Goal: Task Accomplishment & Management: Use online tool/utility

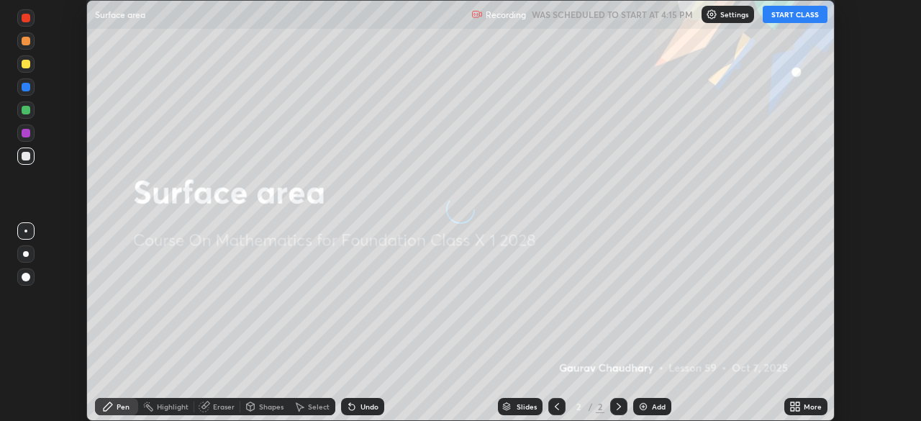
scroll to position [421, 920]
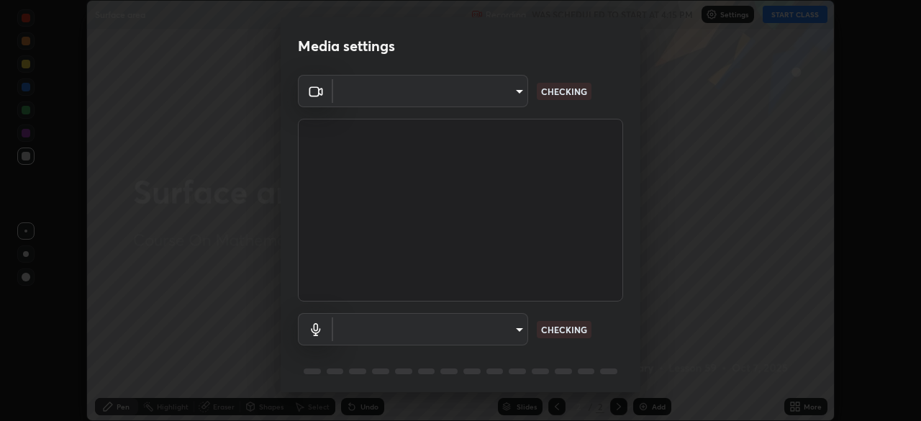
type input "094ffe3f61abc64f3ce73721aab664ef57d10a5fc7d187ad1ef3fa5fd4d2b427"
type input "communications"
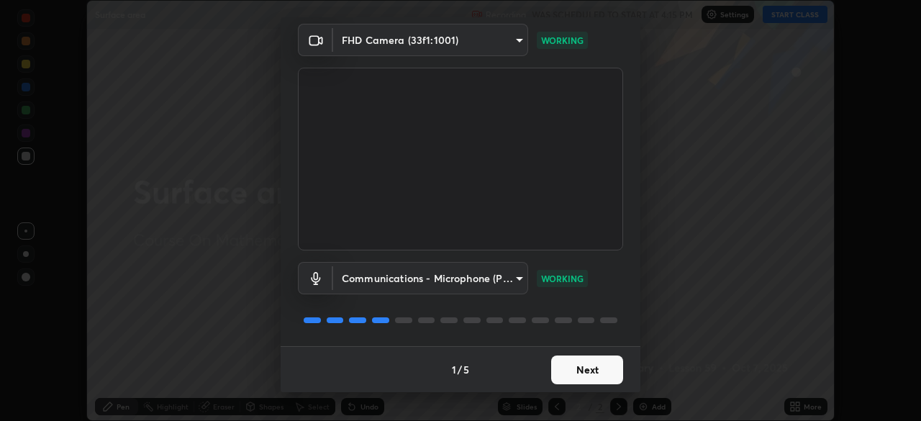
click at [586, 368] on button "Next" at bounding box center [587, 369] width 72 height 29
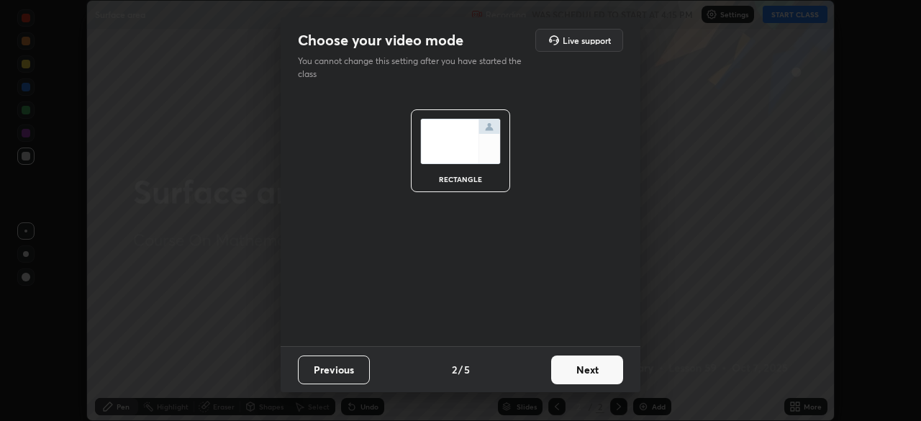
scroll to position [0, 0]
click at [601, 368] on button "Next" at bounding box center [587, 369] width 72 height 29
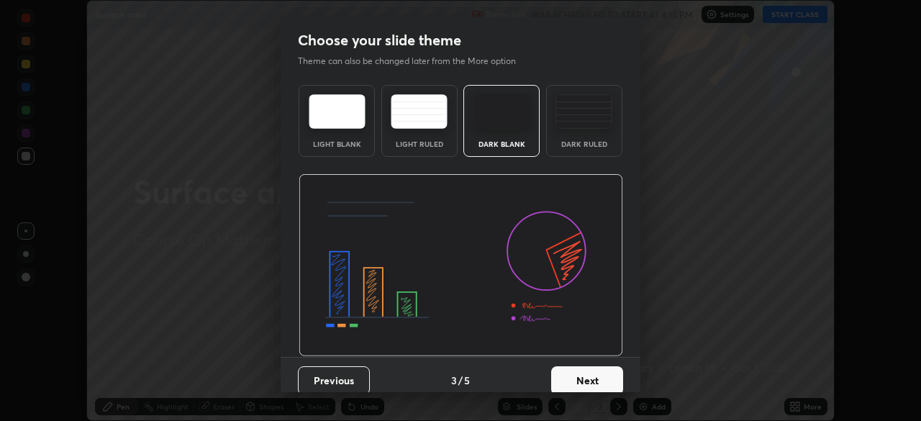
click at [603, 370] on button "Next" at bounding box center [587, 380] width 72 height 29
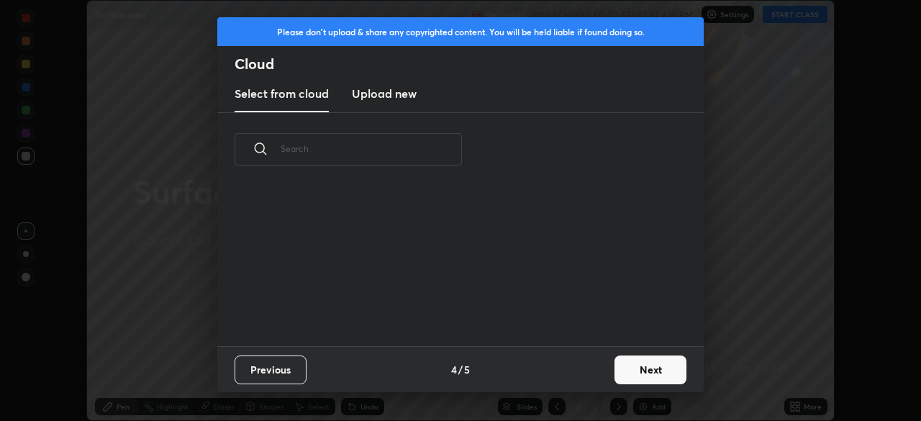
click at [631, 370] on button "Next" at bounding box center [650, 369] width 72 height 29
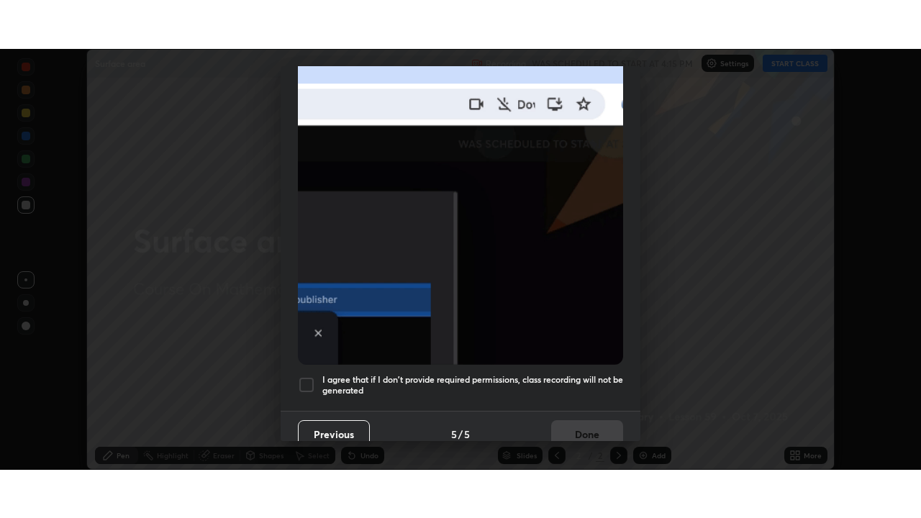
scroll to position [345, 0]
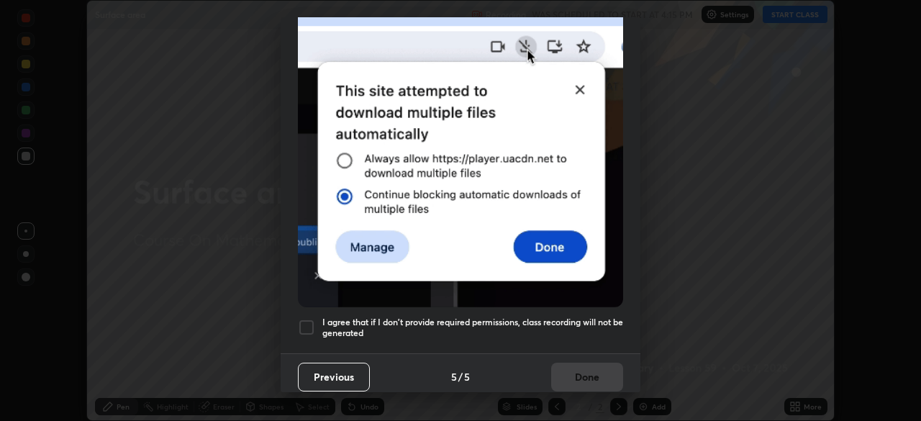
click at [300, 320] on div at bounding box center [306, 327] width 17 height 17
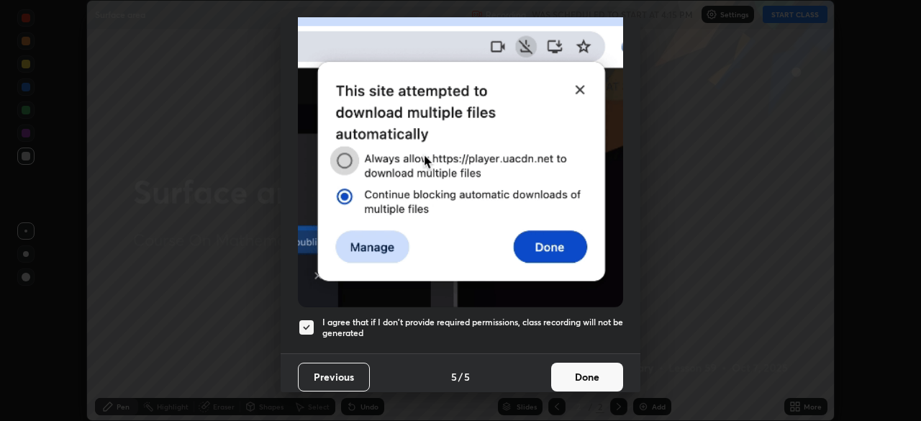
click at [587, 375] on button "Done" at bounding box center [587, 377] width 72 height 29
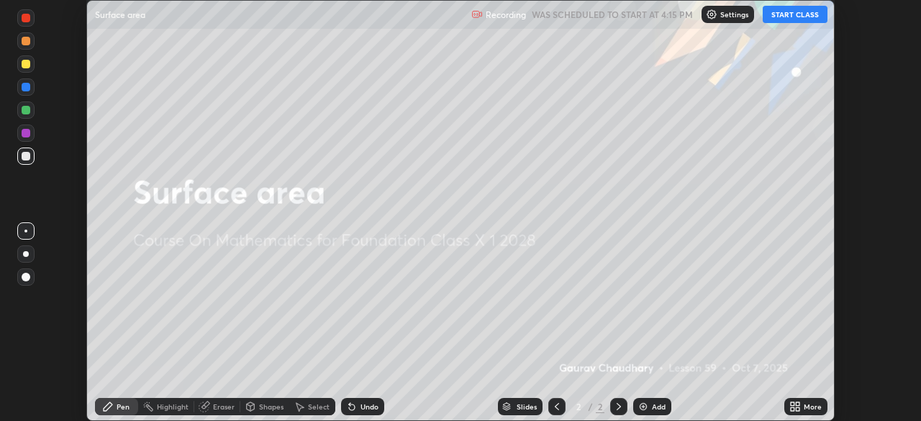
click at [790, 14] on button "START CLASS" at bounding box center [794, 14] width 65 height 17
click at [798, 408] on icon at bounding box center [797, 409] width 4 height 4
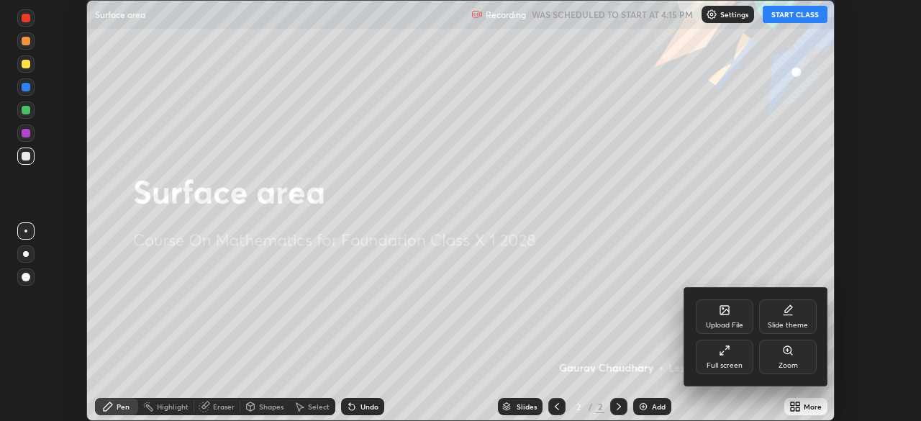
click at [734, 354] on div "Full screen" at bounding box center [725, 356] width 58 height 35
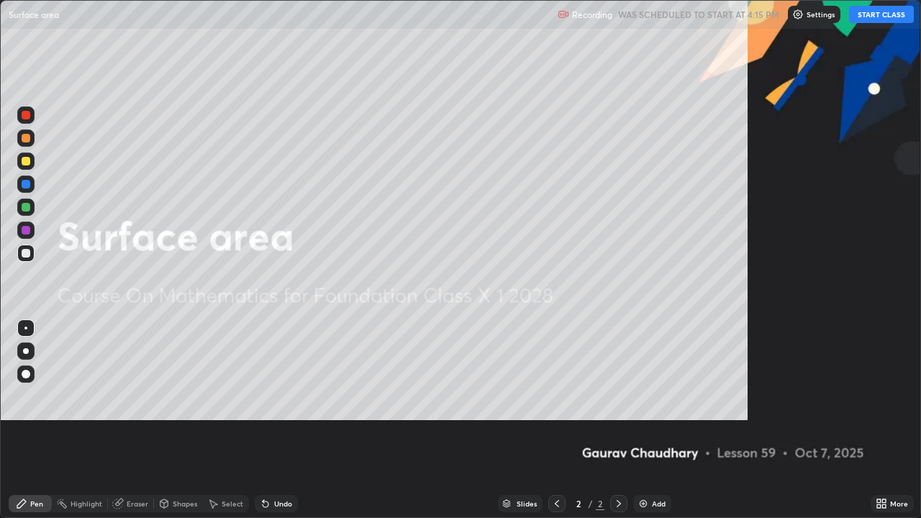
scroll to position [518, 921]
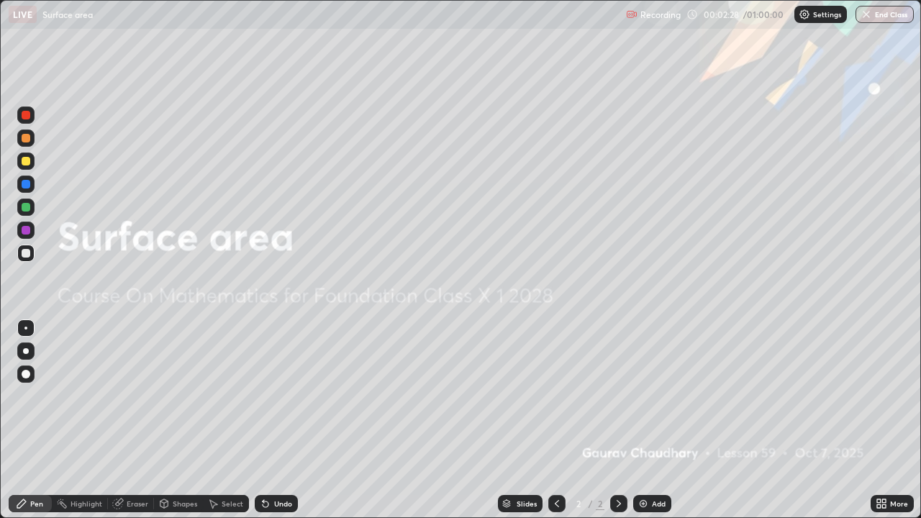
click at [658, 420] on div "Add" at bounding box center [652, 503] width 38 height 17
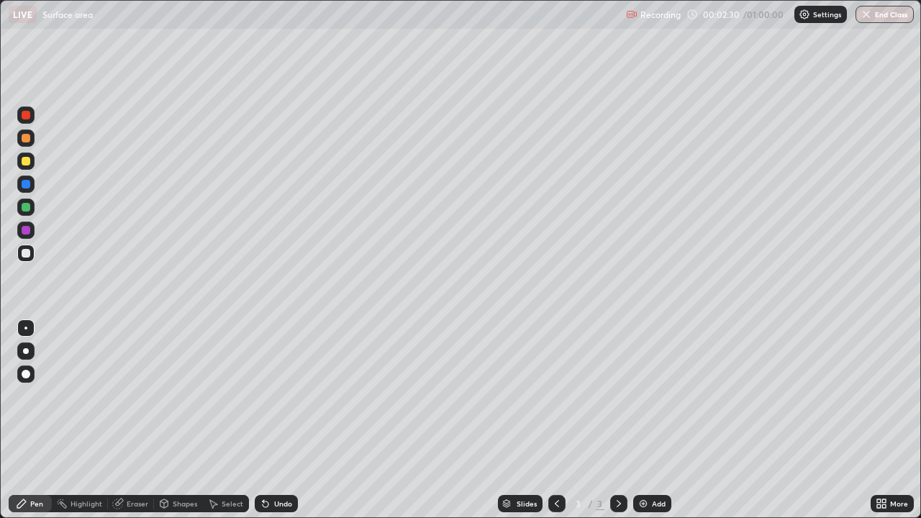
click at [893, 420] on div "More" at bounding box center [899, 503] width 18 height 7
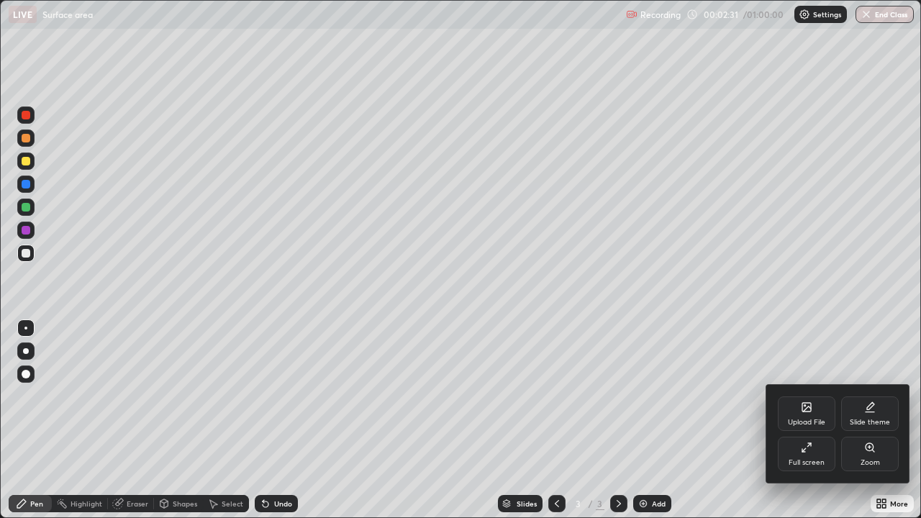
click at [807, 405] on icon at bounding box center [806, 407] width 9 height 9
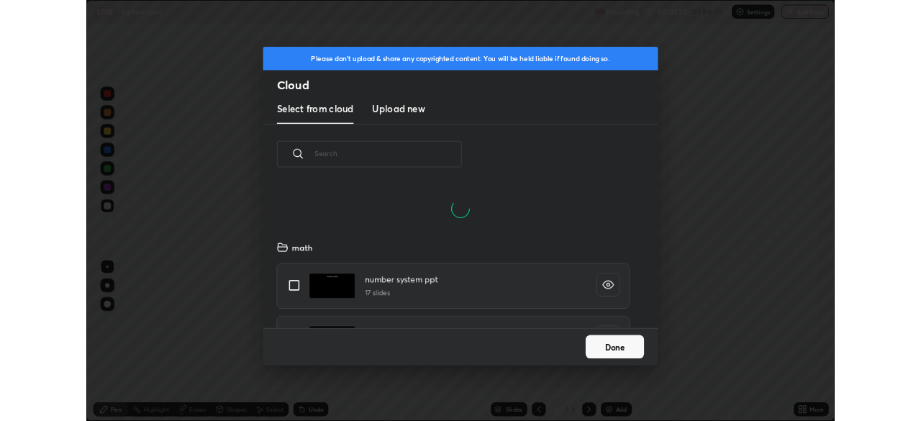
scroll to position [177, 462]
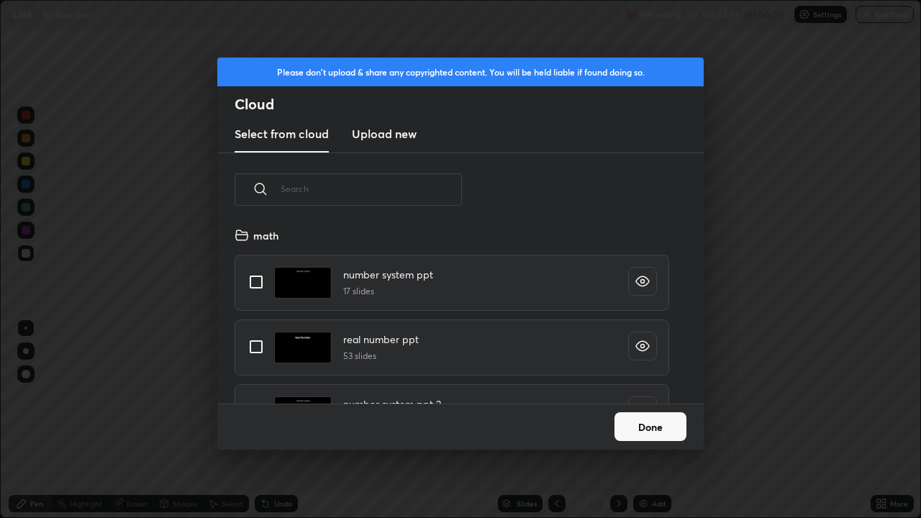
click at [373, 137] on h3 "Upload new" at bounding box center [384, 133] width 65 height 17
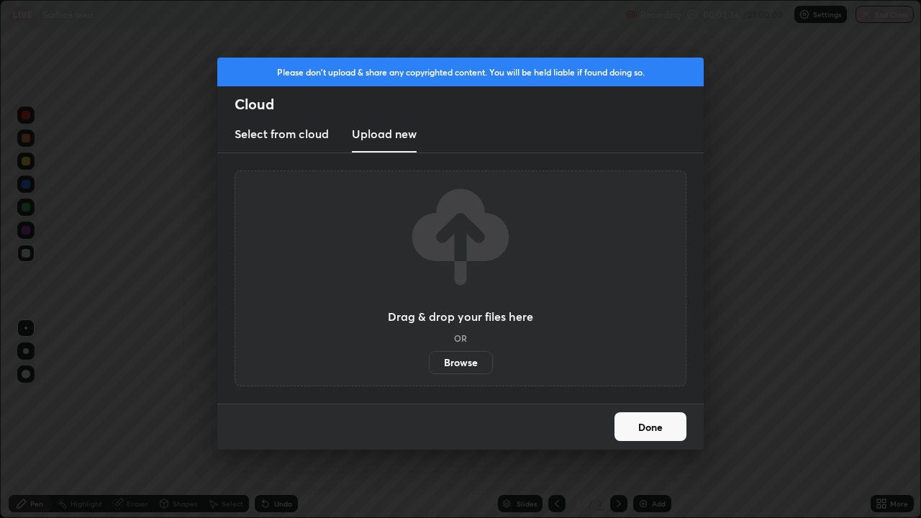
click at [473, 367] on label "Browse" at bounding box center [461, 362] width 64 height 23
click at [429, 367] on input "Browse" at bounding box center [429, 362] width 0 height 23
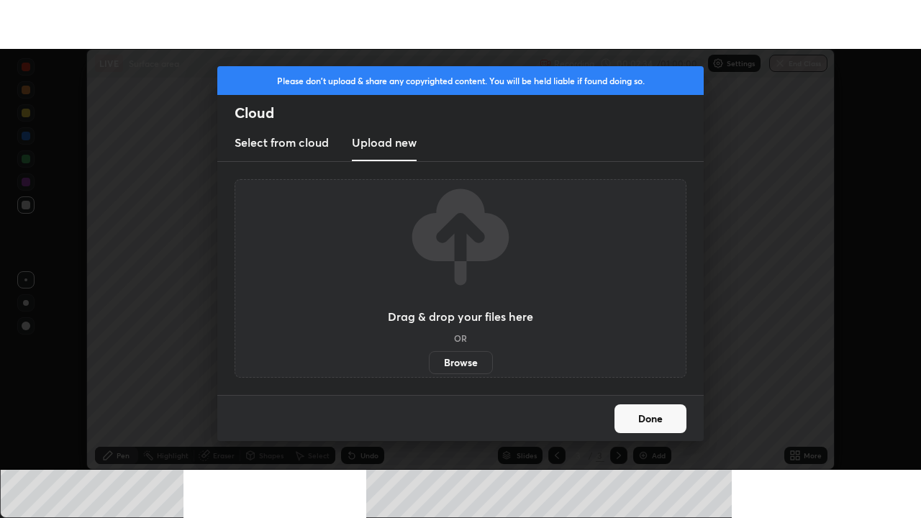
scroll to position [71504, 71005]
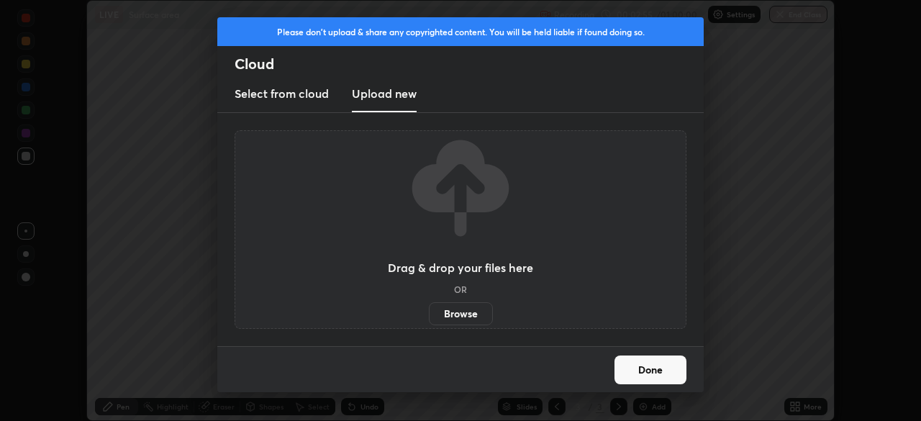
click at [463, 314] on label "Browse" at bounding box center [461, 313] width 64 height 23
click at [429, 314] on input "Browse" at bounding box center [429, 313] width 0 height 23
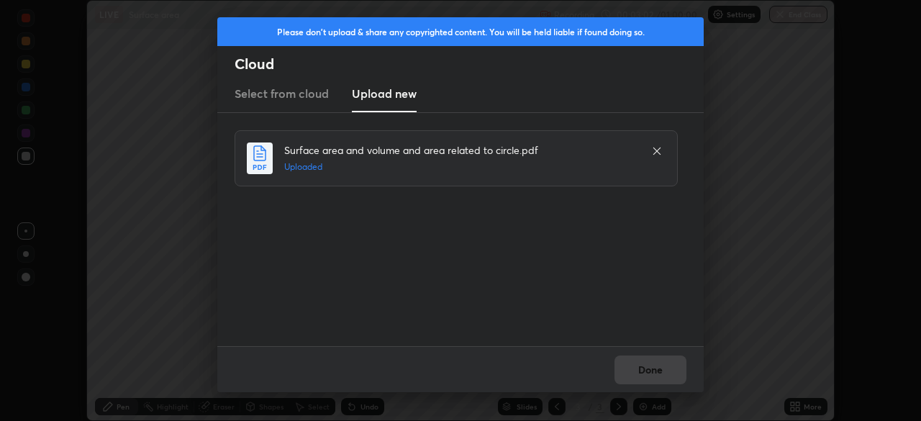
click at [662, 360] on div "Done" at bounding box center [460, 369] width 486 height 46
click at [649, 155] on div at bounding box center [656, 150] width 17 height 17
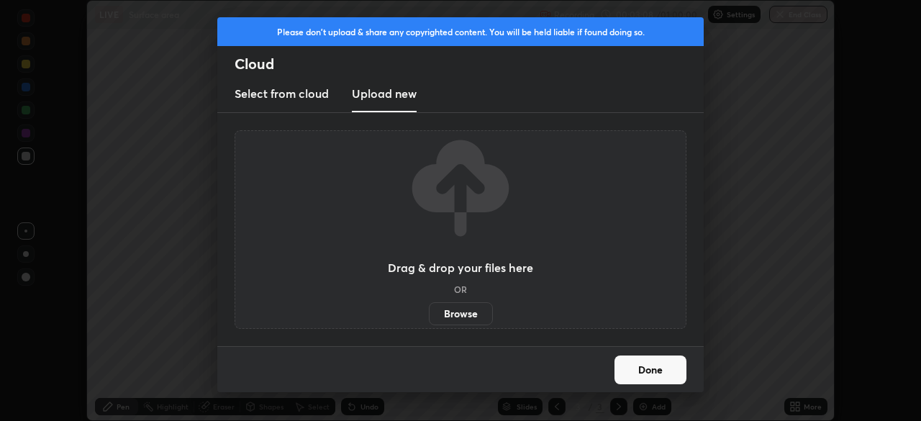
click at [473, 316] on label "Browse" at bounding box center [461, 313] width 64 height 23
click at [429, 316] on input "Browse" at bounding box center [429, 313] width 0 height 23
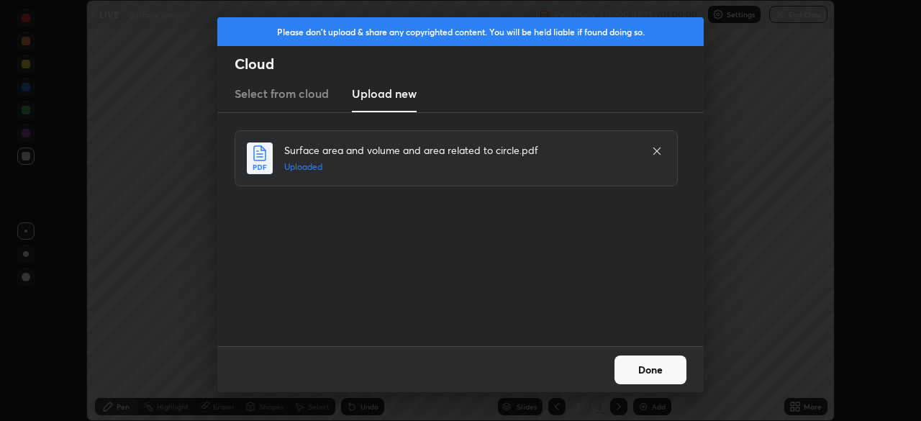
click at [661, 368] on button "Done" at bounding box center [650, 369] width 72 height 29
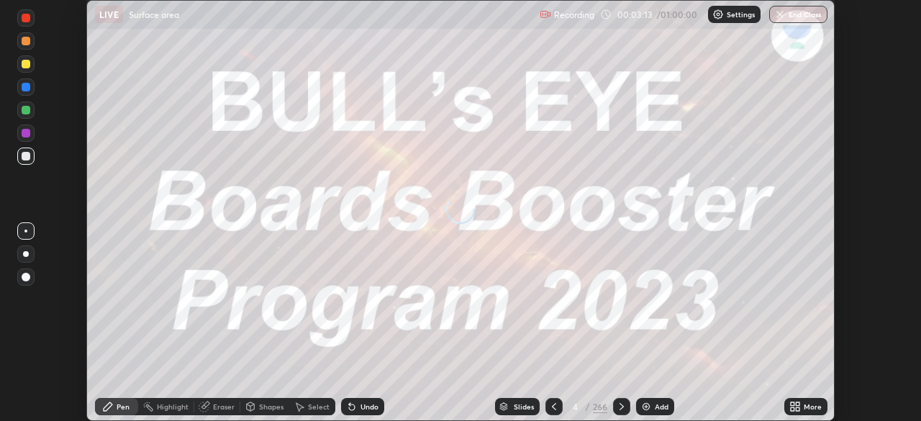
click at [793, 404] on icon at bounding box center [792, 404] width 4 height 4
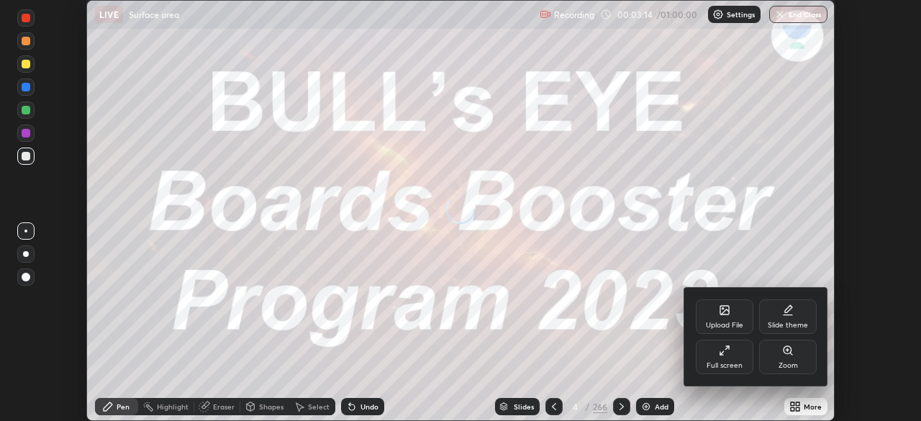
click at [731, 362] on div "Full screen" at bounding box center [724, 365] width 36 height 7
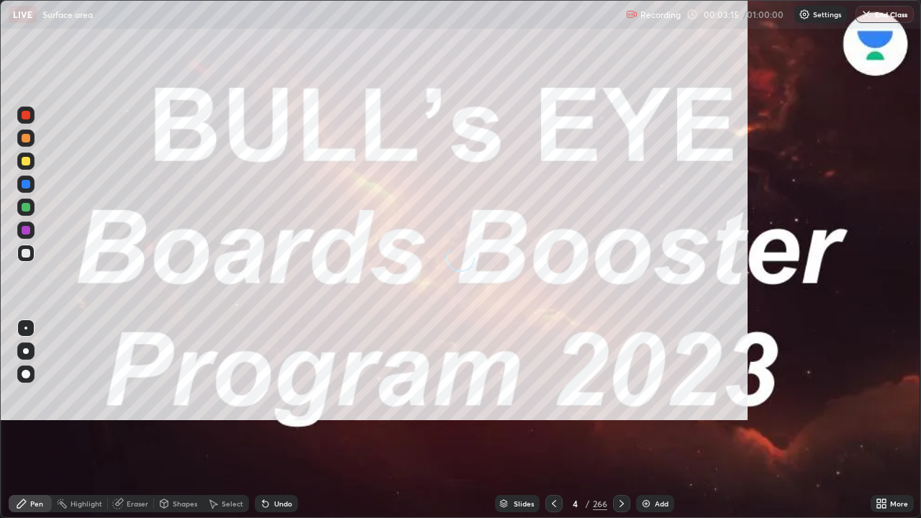
scroll to position [518, 921]
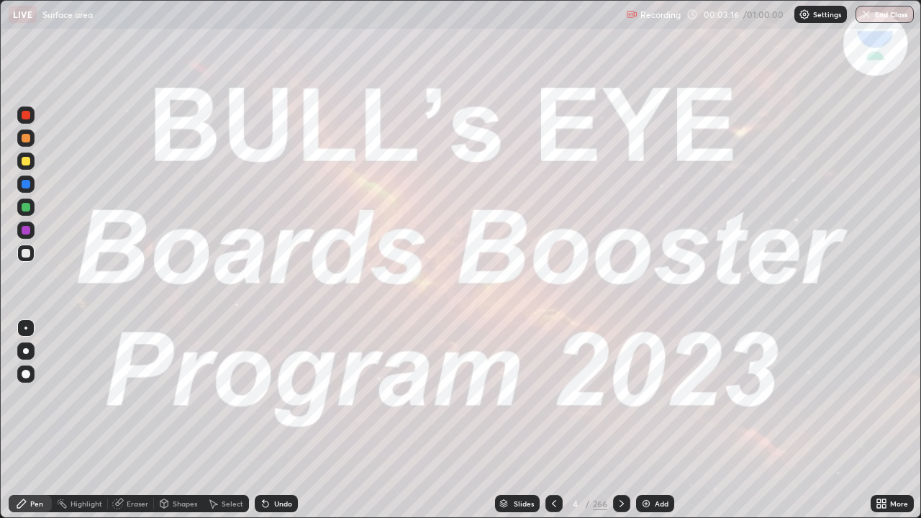
click at [504, 420] on icon at bounding box center [503, 503] width 9 height 9
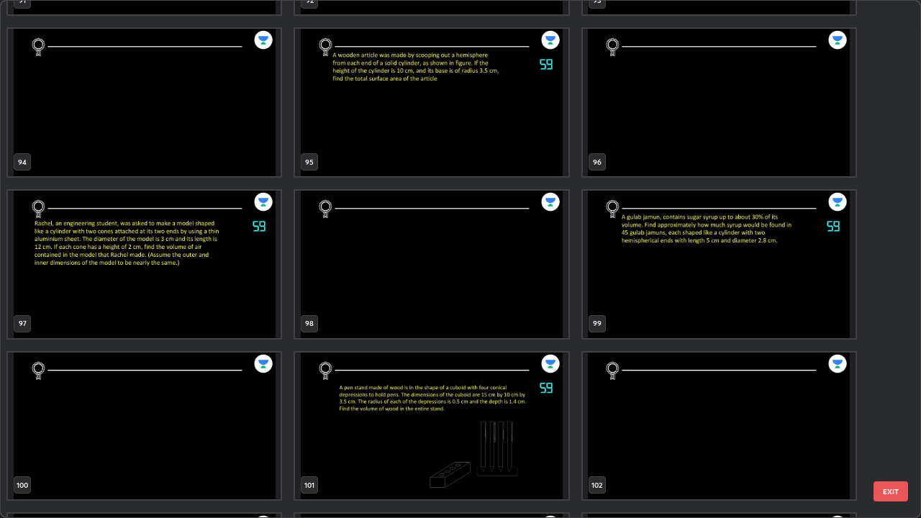
scroll to position [4989, 0]
click at [263, 275] on img "grid" at bounding box center [144, 262] width 273 height 147
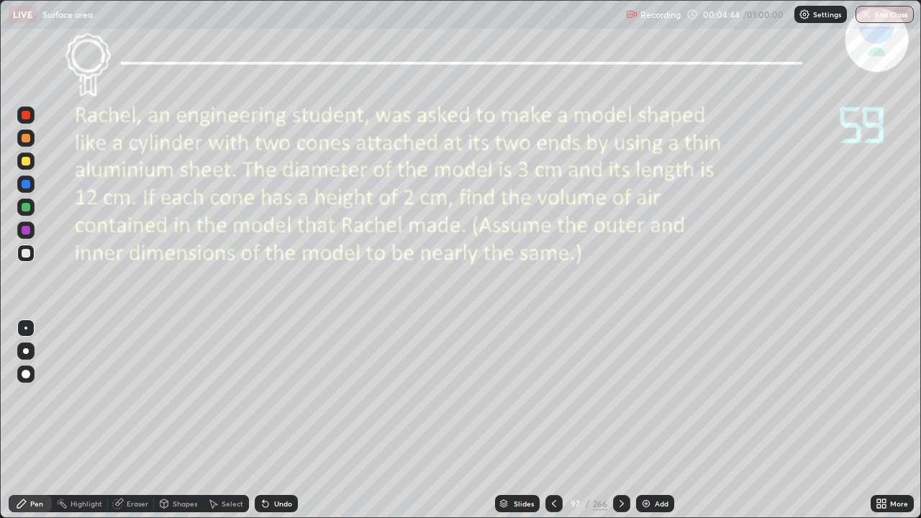
click at [32, 420] on div "Pen" at bounding box center [36, 503] width 13 height 7
click at [275, 420] on div "Undo" at bounding box center [276, 503] width 43 height 17
click at [274, 420] on div "Undo" at bounding box center [276, 503] width 43 height 17
click at [275, 420] on div "Undo" at bounding box center [276, 503] width 43 height 17
click at [660, 420] on div "Add" at bounding box center [662, 503] width 14 height 7
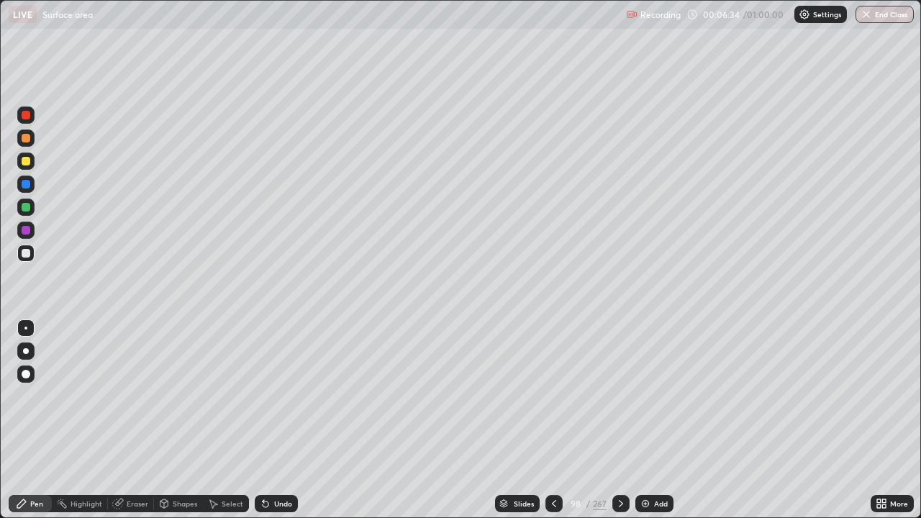
click at [552, 420] on icon at bounding box center [554, 504] width 12 height 12
click at [621, 420] on div at bounding box center [620, 503] width 17 height 17
click at [555, 420] on div at bounding box center [553, 503] width 17 height 17
click at [619, 420] on icon at bounding box center [621, 504] width 12 height 12
click at [619, 420] on div at bounding box center [620, 503] width 17 height 17
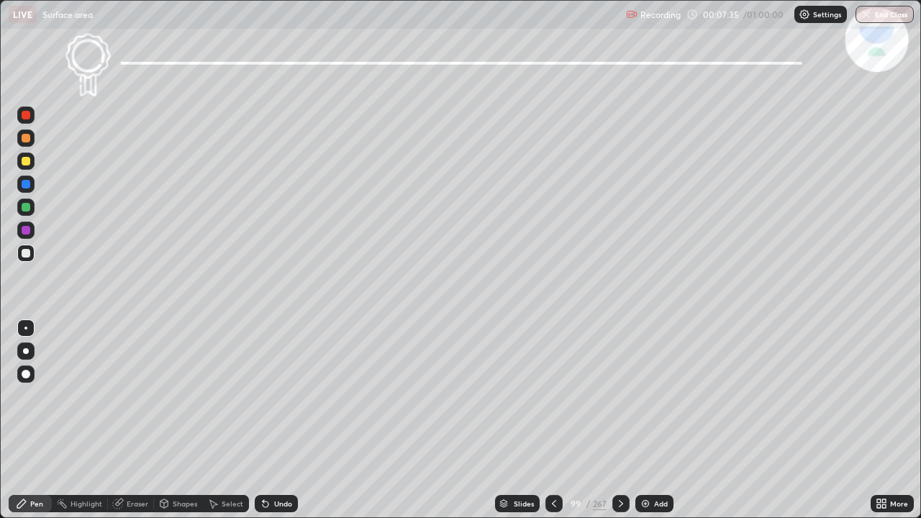
click at [619, 420] on icon at bounding box center [621, 504] width 12 height 12
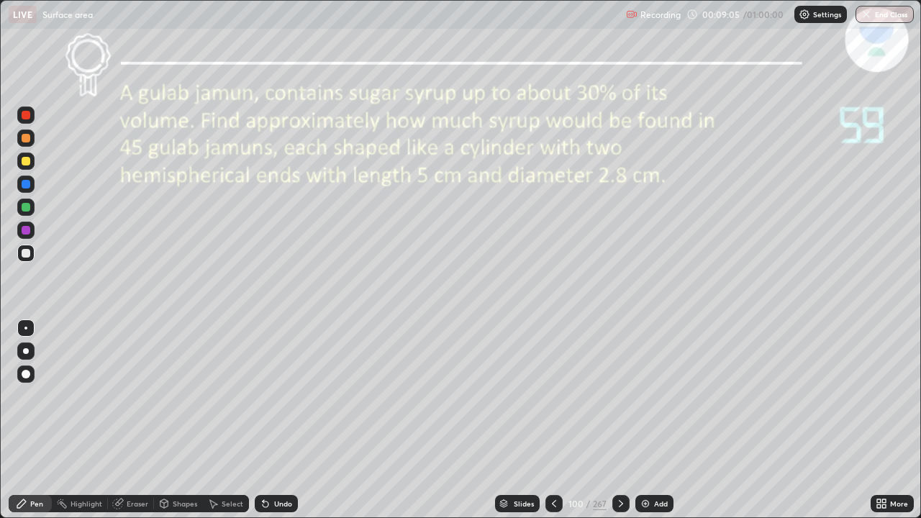
click at [277, 420] on div "Undo" at bounding box center [276, 503] width 43 height 17
click at [278, 420] on div "Undo" at bounding box center [283, 503] width 18 height 7
click at [275, 420] on div "Undo" at bounding box center [283, 503] width 18 height 7
click at [263, 420] on icon at bounding box center [266, 504] width 6 height 6
click at [275, 420] on div "Undo" at bounding box center [283, 503] width 18 height 7
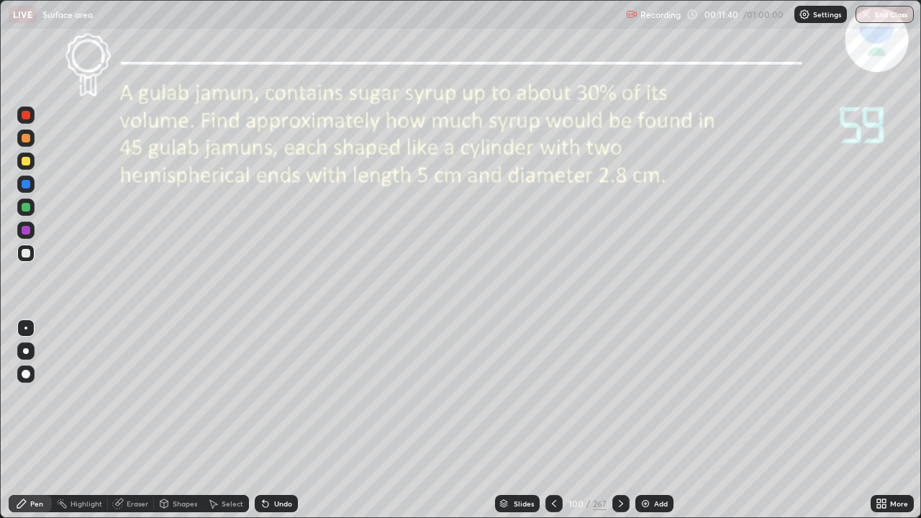
click at [275, 420] on div "Undo" at bounding box center [283, 503] width 18 height 7
click at [277, 420] on div "Undo" at bounding box center [276, 503] width 43 height 17
click at [643, 420] on img at bounding box center [645, 504] width 12 height 12
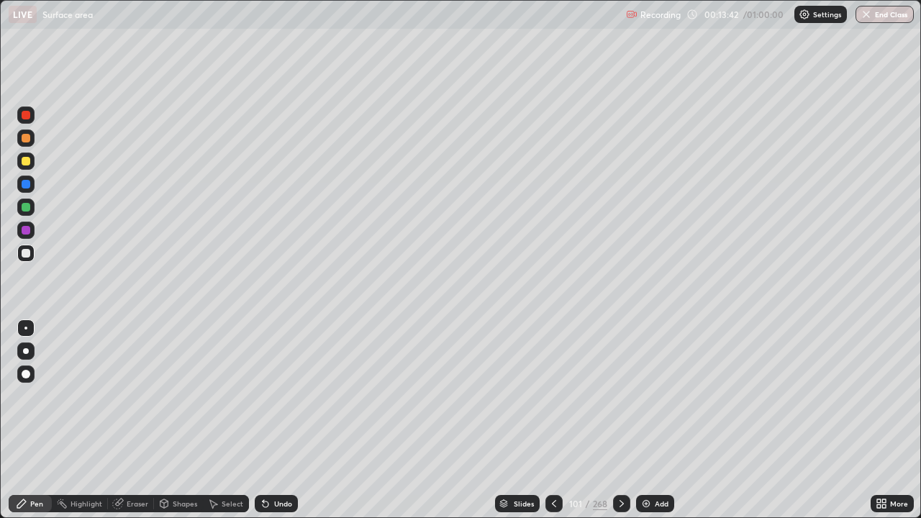
click at [273, 420] on div "Undo" at bounding box center [276, 503] width 43 height 17
click at [274, 420] on div "Undo" at bounding box center [283, 503] width 18 height 7
click at [274, 420] on div "Undo" at bounding box center [276, 503] width 43 height 17
click at [617, 420] on icon at bounding box center [622, 504] width 12 height 12
click at [613, 420] on div at bounding box center [621, 503] width 17 height 17
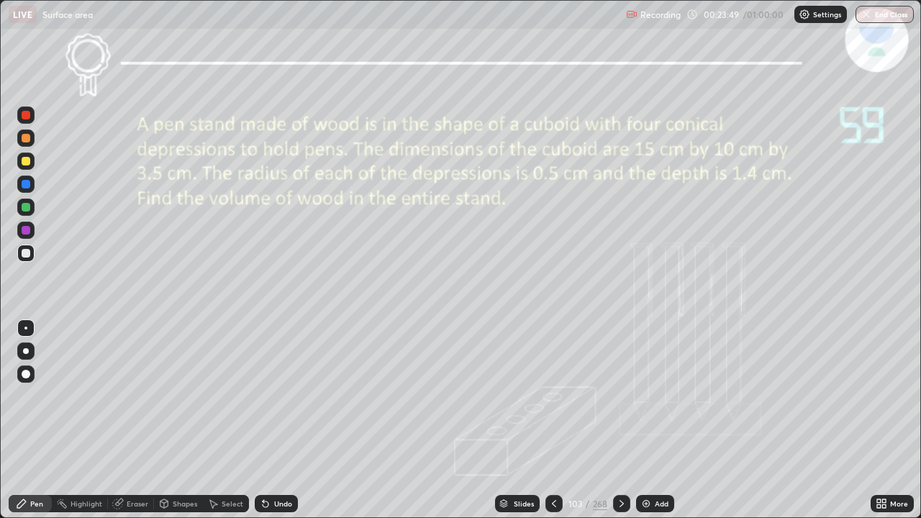
click at [619, 420] on icon at bounding box center [621, 503] width 4 height 7
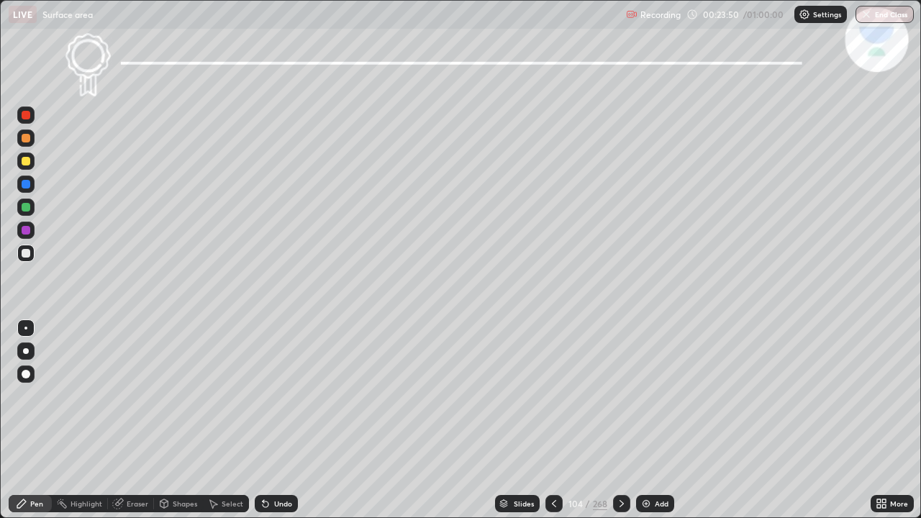
click at [621, 420] on icon at bounding box center [622, 504] width 12 height 12
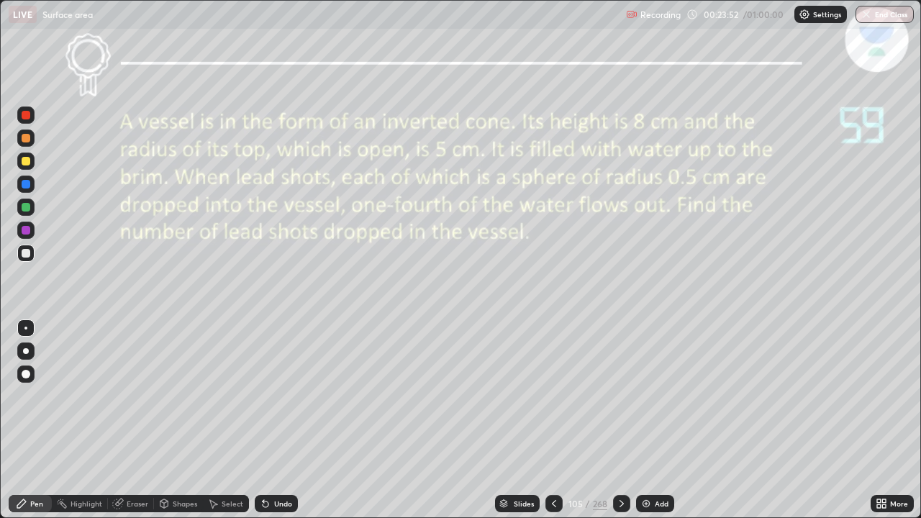
click at [553, 420] on icon at bounding box center [554, 503] width 4 height 7
click at [550, 420] on icon at bounding box center [554, 504] width 12 height 12
click at [621, 420] on icon at bounding box center [622, 504] width 12 height 12
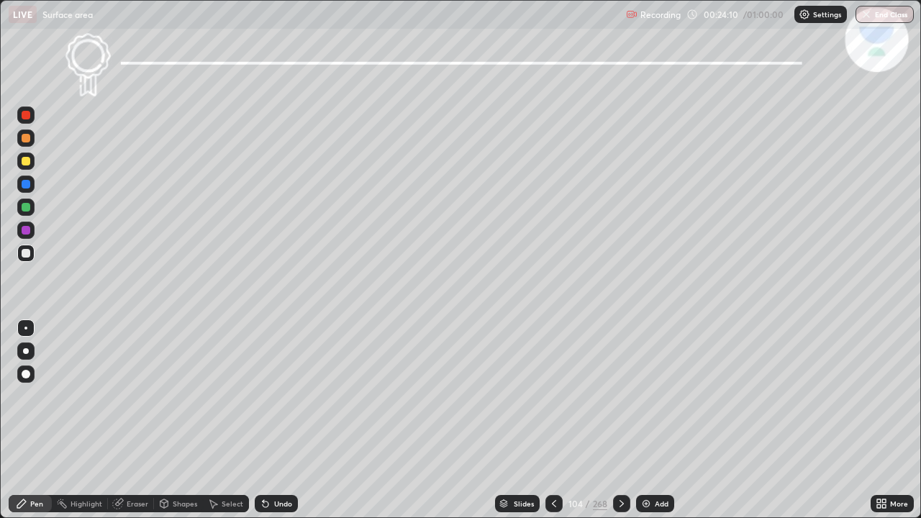
click at [621, 420] on icon at bounding box center [622, 504] width 12 height 12
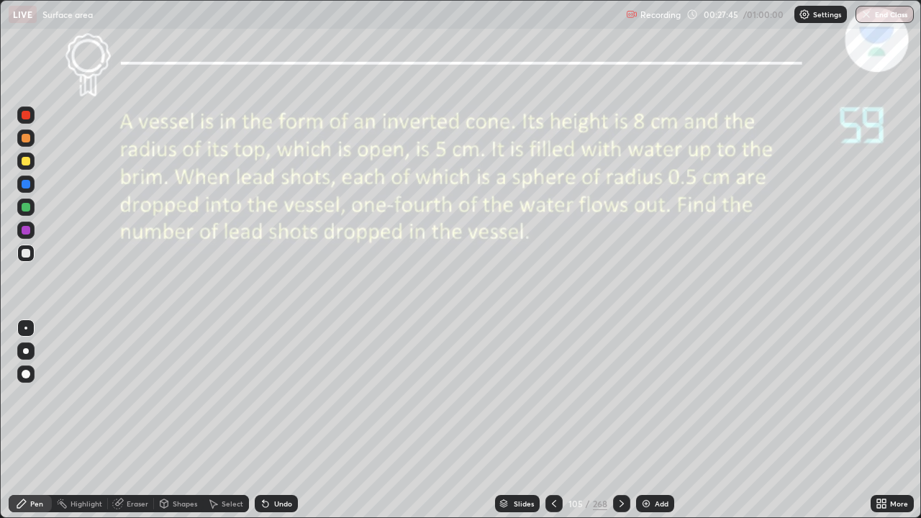
click at [660, 420] on div "Add" at bounding box center [662, 503] width 14 height 7
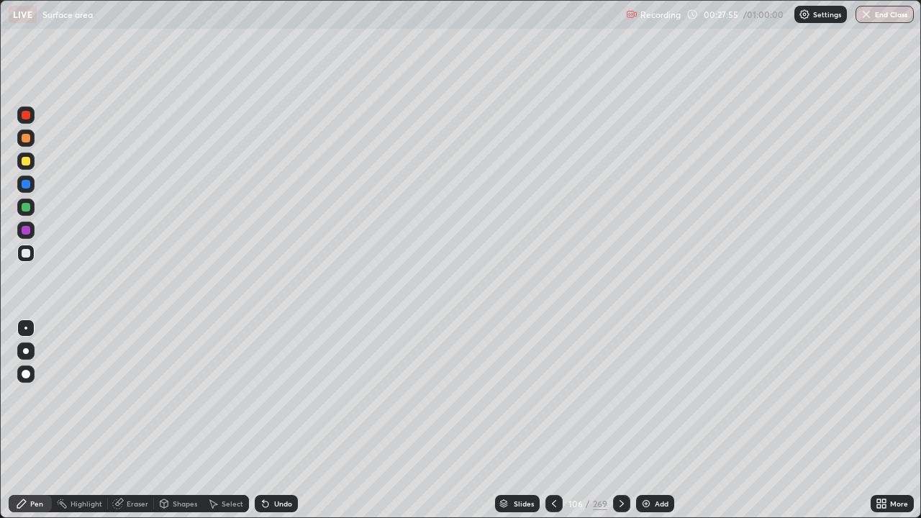
click at [552, 420] on icon at bounding box center [554, 503] width 4 height 7
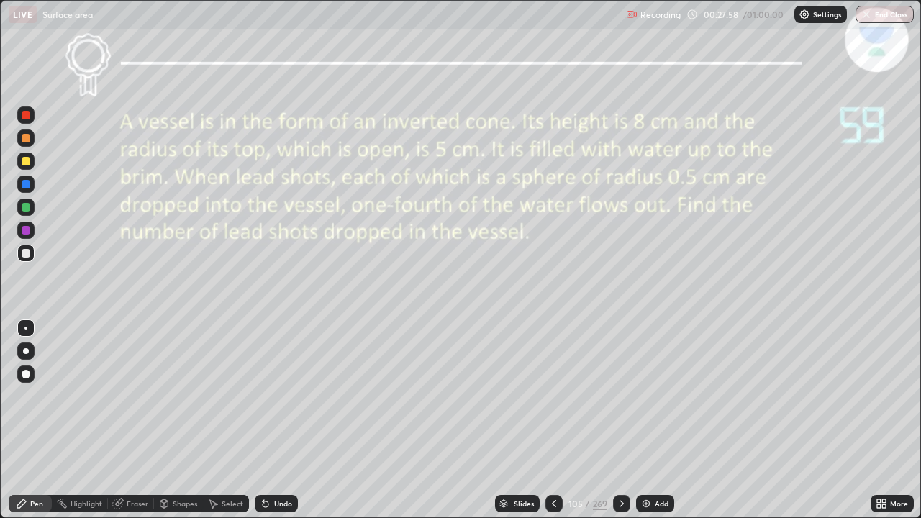
click at [616, 420] on div at bounding box center [621, 503] width 17 height 17
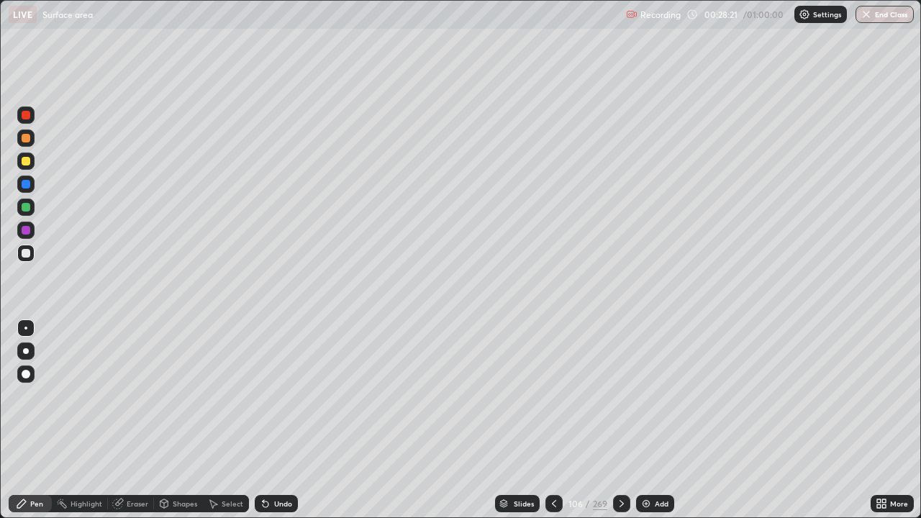
click at [270, 420] on div "Undo" at bounding box center [276, 503] width 43 height 17
click at [508, 420] on div "Slides" at bounding box center [517, 503] width 45 height 17
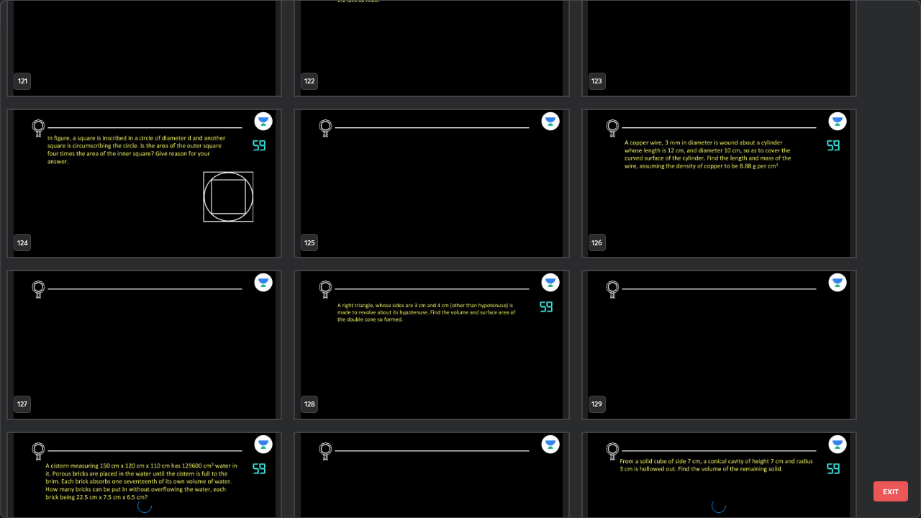
scroll to position [6637, 0]
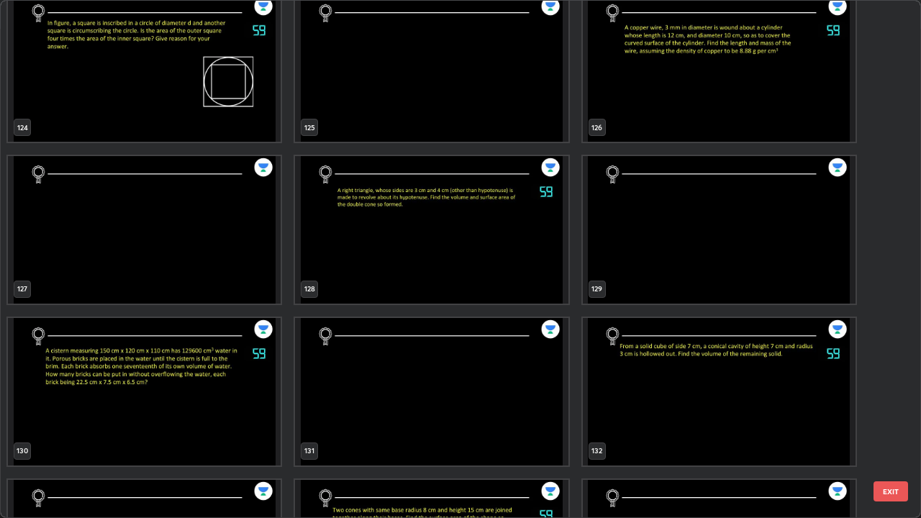
click at [338, 240] on img "grid" at bounding box center [431, 229] width 273 height 147
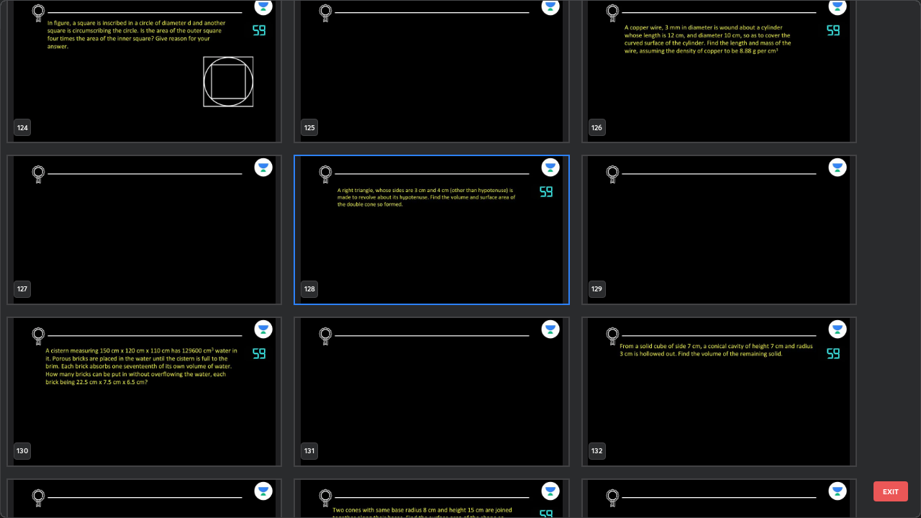
click at [339, 236] on img "grid" at bounding box center [431, 229] width 273 height 147
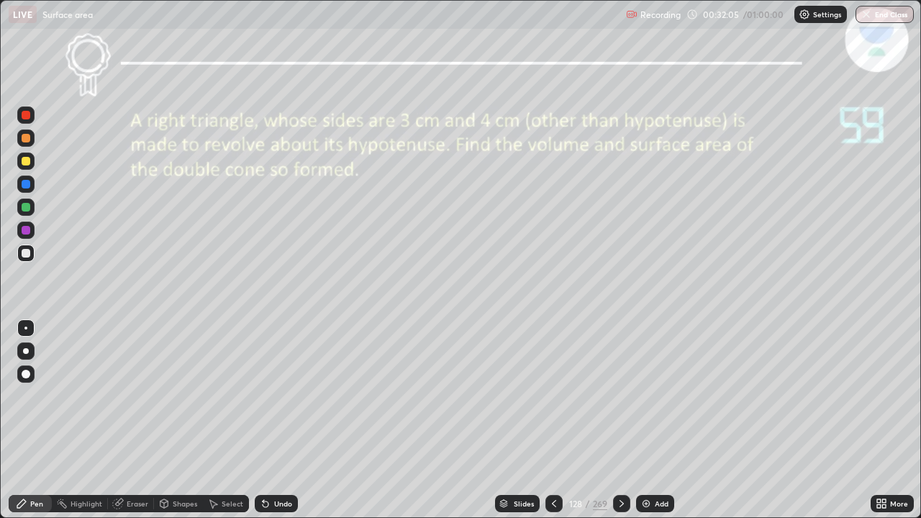
click at [290, 420] on div "Undo" at bounding box center [276, 503] width 43 height 17
click at [283, 420] on div "Undo" at bounding box center [283, 503] width 18 height 7
click at [219, 420] on div "Select" at bounding box center [226, 503] width 46 height 17
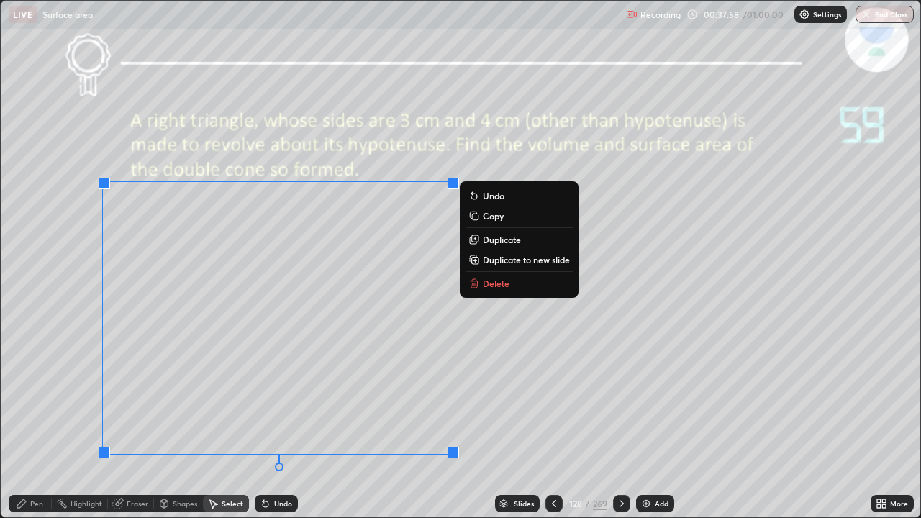
click at [494, 262] on p "Duplicate to new slide" at bounding box center [526, 260] width 87 height 12
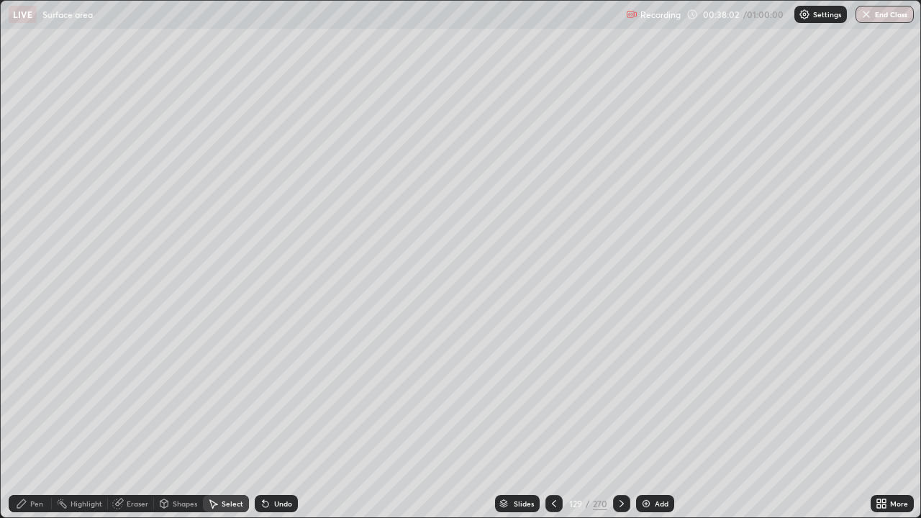
click at [27, 420] on icon at bounding box center [22, 504] width 12 height 12
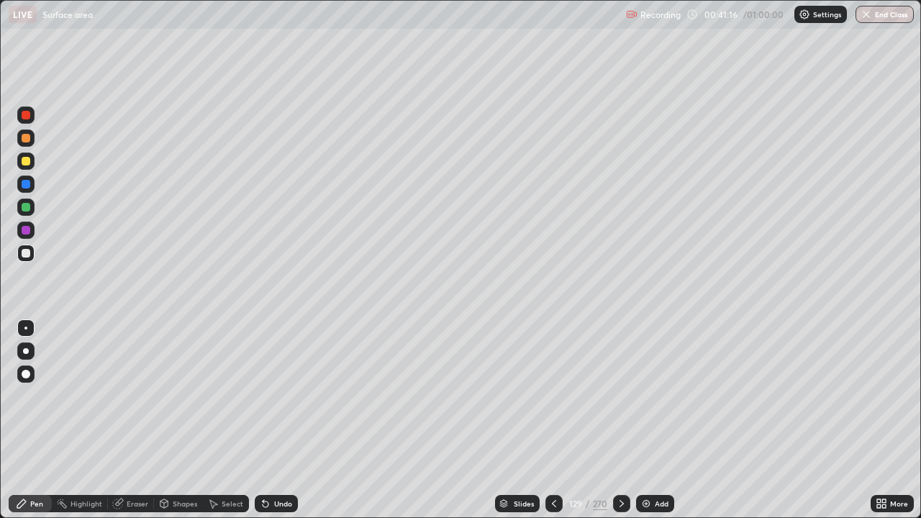
click at [621, 420] on icon at bounding box center [622, 504] width 12 height 12
click at [619, 420] on icon at bounding box center [622, 504] width 12 height 12
click at [522, 420] on div "Slides" at bounding box center [524, 503] width 20 height 7
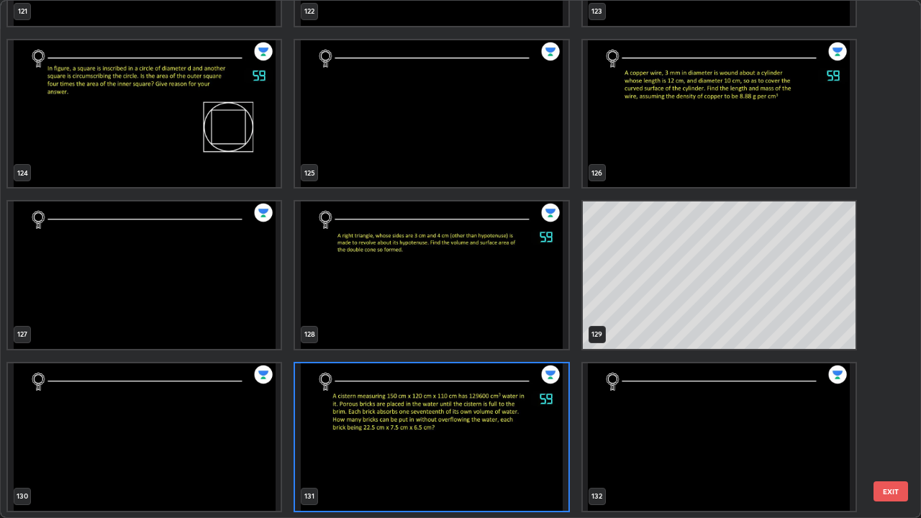
scroll to position [512, 912]
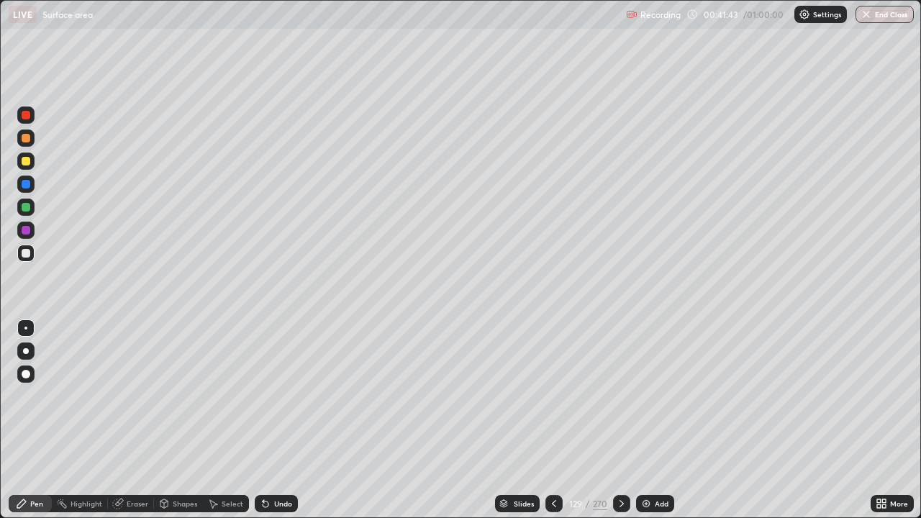
click at [529, 420] on div "Slides" at bounding box center [517, 503] width 45 height 17
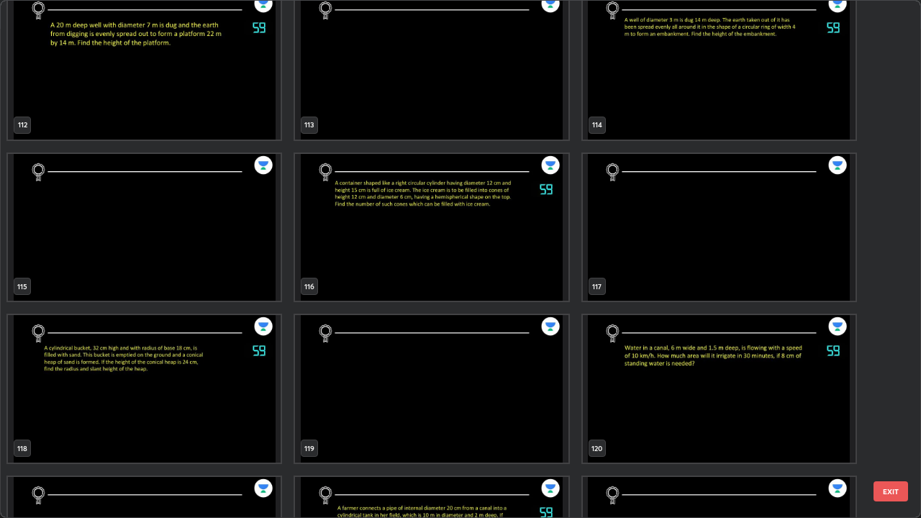
scroll to position [5997, 0]
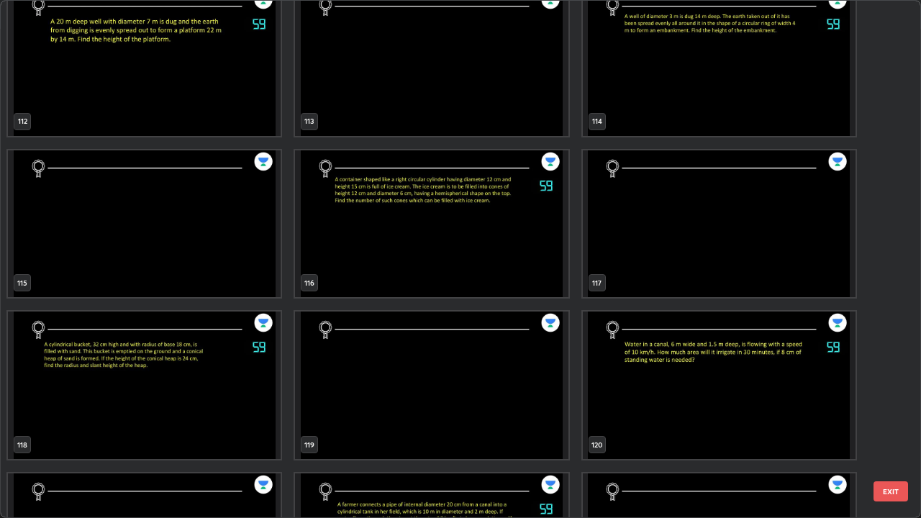
click at [675, 377] on img "grid" at bounding box center [719, 384] width 273 height 147
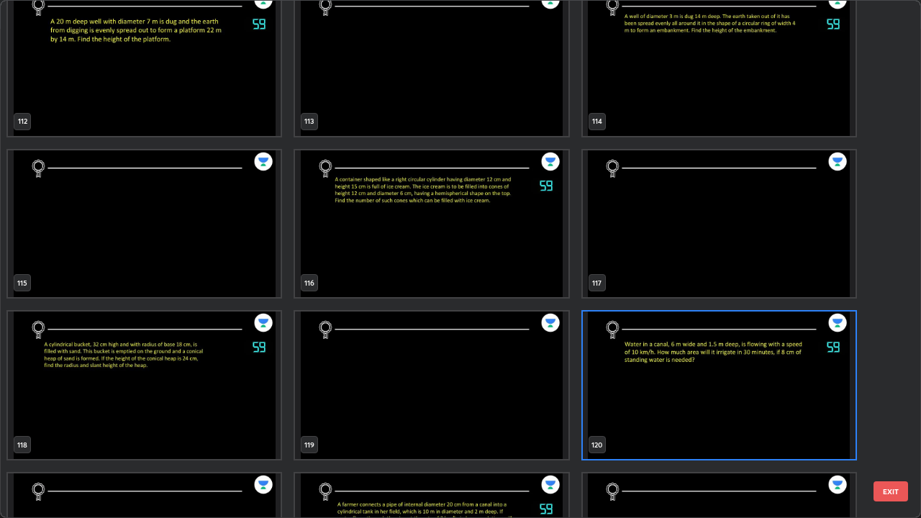
click at [659, 369] on img "grid" at bounding box center [719, 384] width 273 height 147
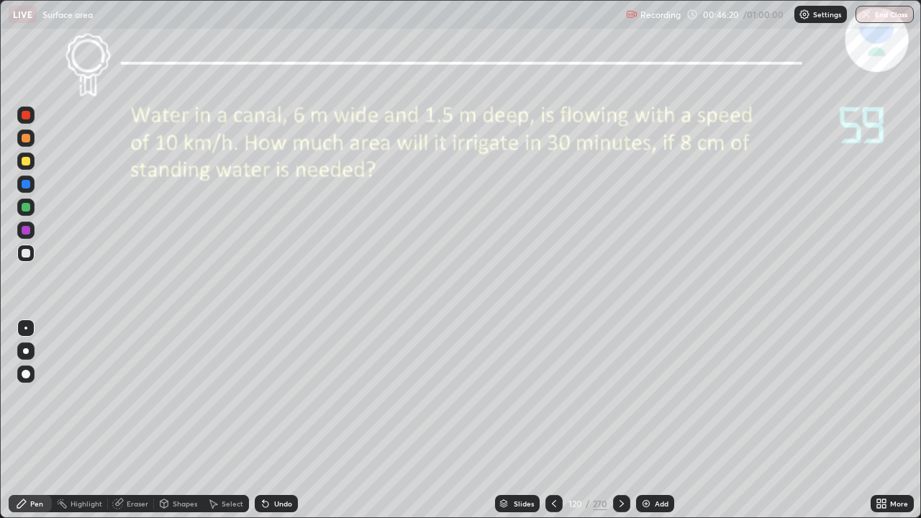
click at [270, 420] on div "Undo" at bounding box center [276, 503] width 43 height 17
click at [268, 420] on icon at bounding box center [266, 504] width 12 height 12
click at [267, 420] on icon at bounding box center [266, 504] width 12 height 12
click at [267, 420] on div "Undo" at bounding box center [273, 503] width 49 height 29
click at [268, 420] on div "Undo" at bounding box center [276, 503] width 43 height 17
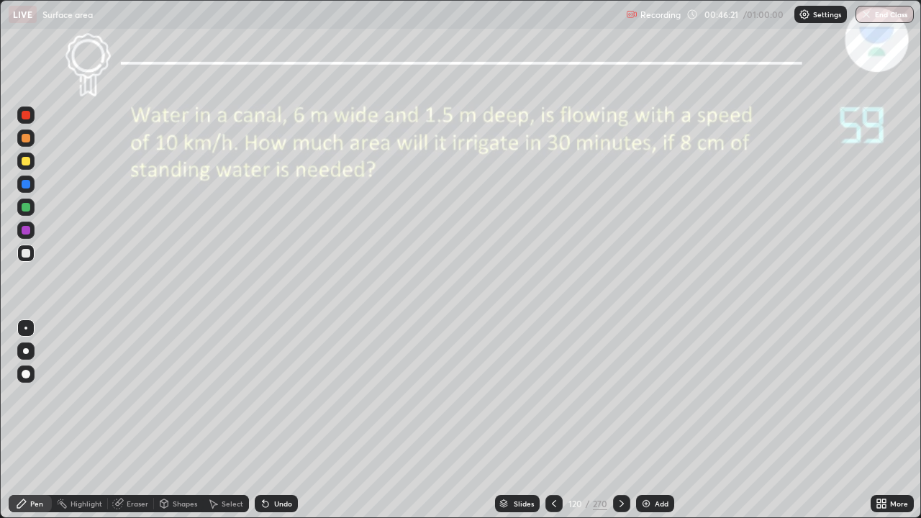
click at [269, 420] on div "Undo" at bounding box center [276, 503] width 43 height 17
click at [268, 420] on div "Undo" at bounding box center [276, 503] width 43 height 17
click at [263, 420] on icon at bounding box center [263, 500] width 1 height 1
click at [268, 420] on div "Undo" at bounding box center [276, 503] width 43 height 17
click at [263, 420] on icon at bounding box center [266, 504] width 6 height 6
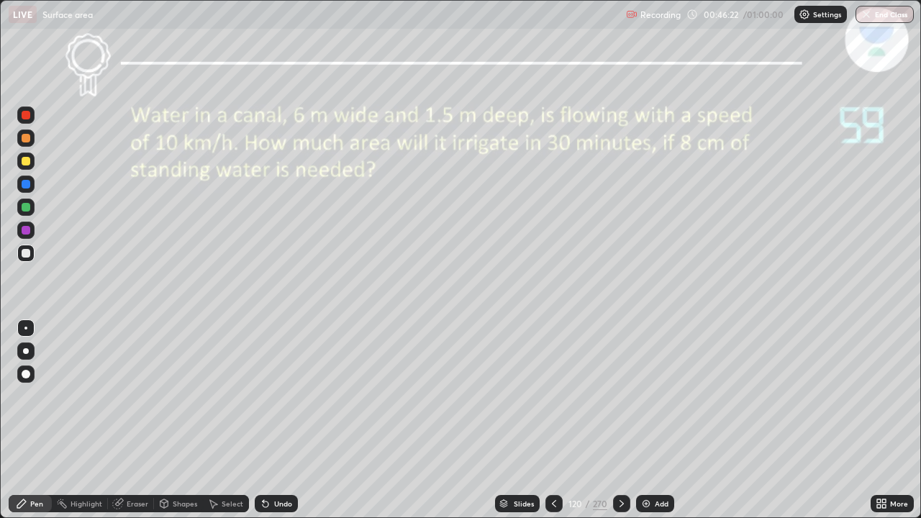
click at [268, 420] on icon at bounding box center [266, 504] width 12 height 12
click at [275, 420] on div "Undo" at bounding box center [283, 503] width 18 height 7
click at [671, 420] on div "Add" at bounding box center [655, 503] width 38 height 17
click at [273, 420] on div "Undo" at bounding box center [276, 503] width 43 height 17
click at [277, 420] on div "Undo" at bounding box center [283, 503] width 18 height 7
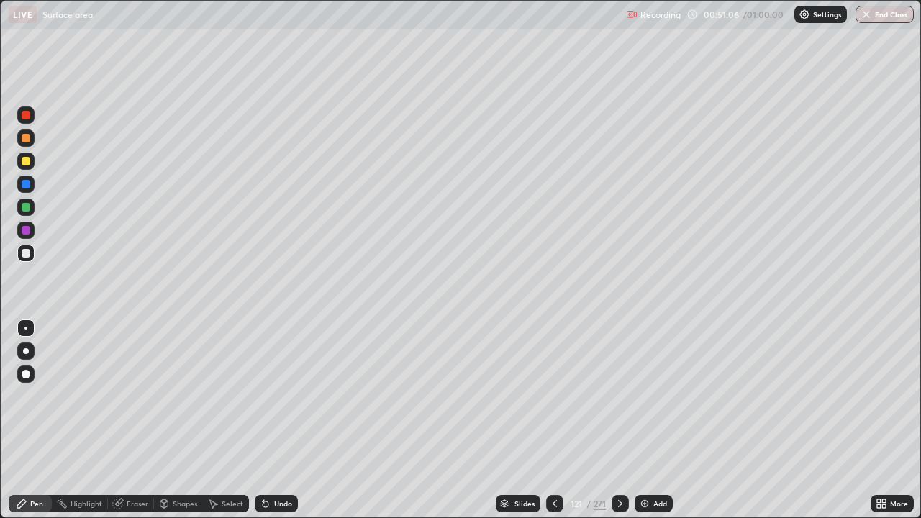
click at [279, 420] on div "Undo" at bounding box center [283, 503] width 18 height 7
click at [263, 420] on icon at bounding box center [263, 500] width 1 height 1
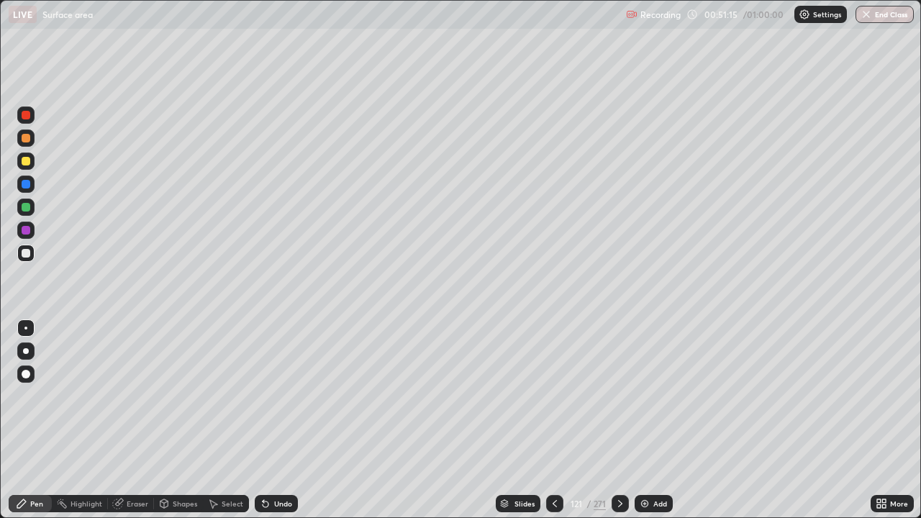
click at [264, 420] on icon at bounding box center [266, 504] width 6 height 6
click at [268, 420] on icon at bounding box center [266, 504] width 12 height 12
click at [274, 420] on div "Undo" at bounding box center [283, 503] width 18 height 7
click at [277, 420] on div "Undo" at bounding box center [283, 503] width 18 height 7
click at [276, 420] on div "Undo" at bounding box center [283, 503] width 18 height 7
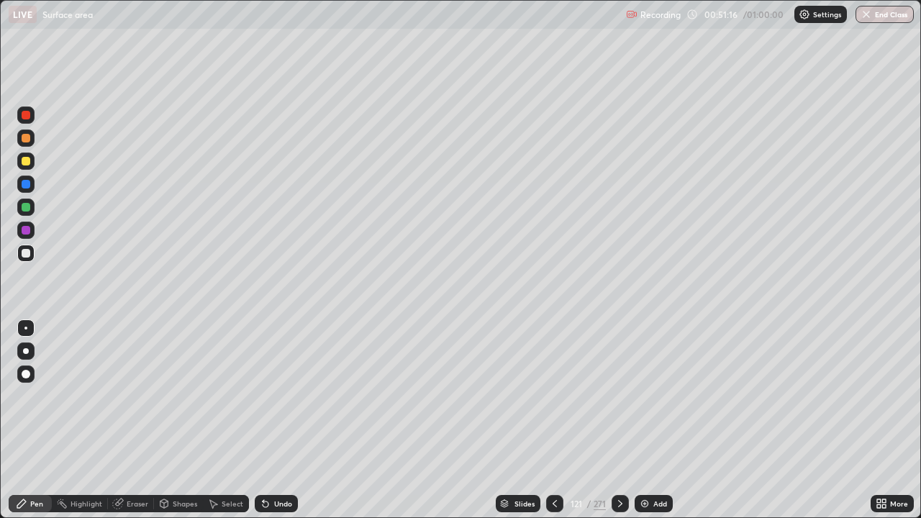
click at [276, 420] on div "Undo" at bounding box center [283, 503] width 18 height 7
click at [278, 420] on div "Undo" at bounding box center [276, 503] width 43 height 17
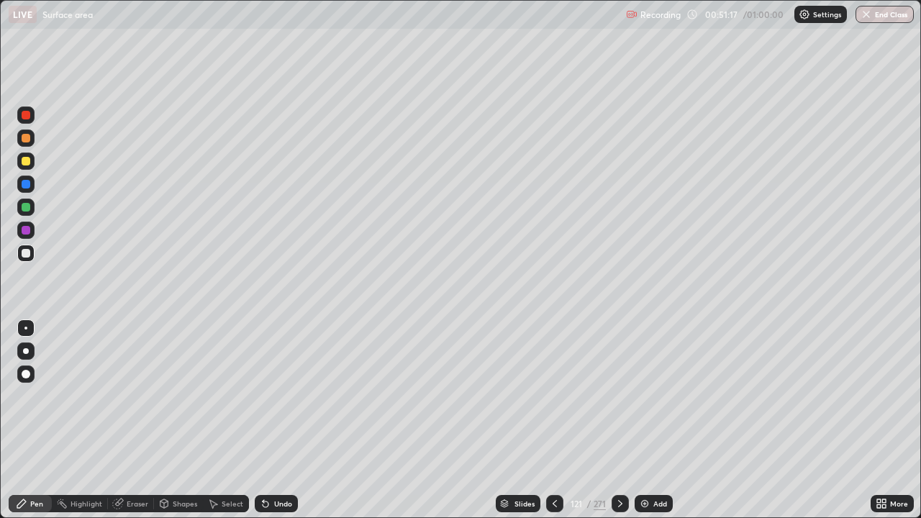
click at [278, 420] on div "Undo" at bounding box center [276, 503] width 43 height 17
click at [280, 420] on div "Undo" at bounding box center [283, 503] width 18 height 7
click at [283, 420] on div "Undo" at bounding box center [283, 503] width 18 height 7
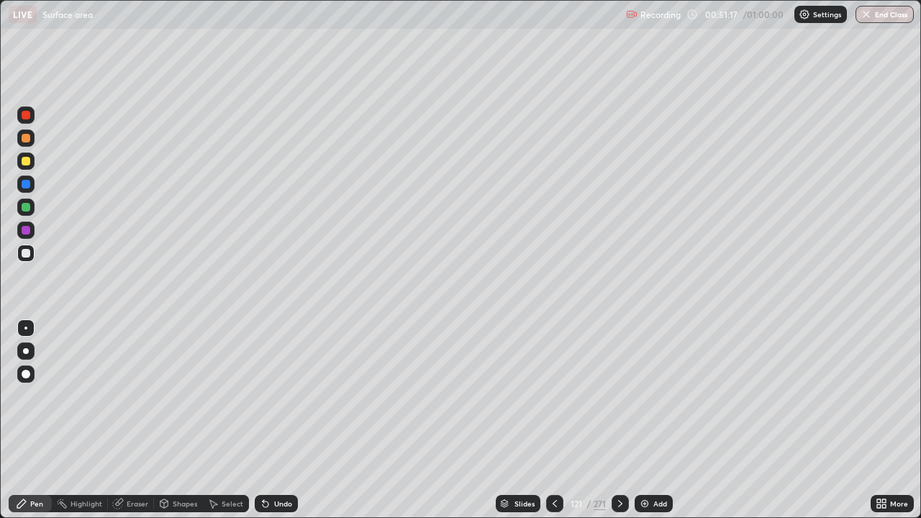
click at [283, 420] on div "Undo" at bounding box center [283, 503] width 18 height 7
click at [281, 420] on div "Undo" at bounding box center [283, 503] width 18 height 7
click at [283, 420] on div "Undo" at bounding box center [283, 503] width 18 height 7
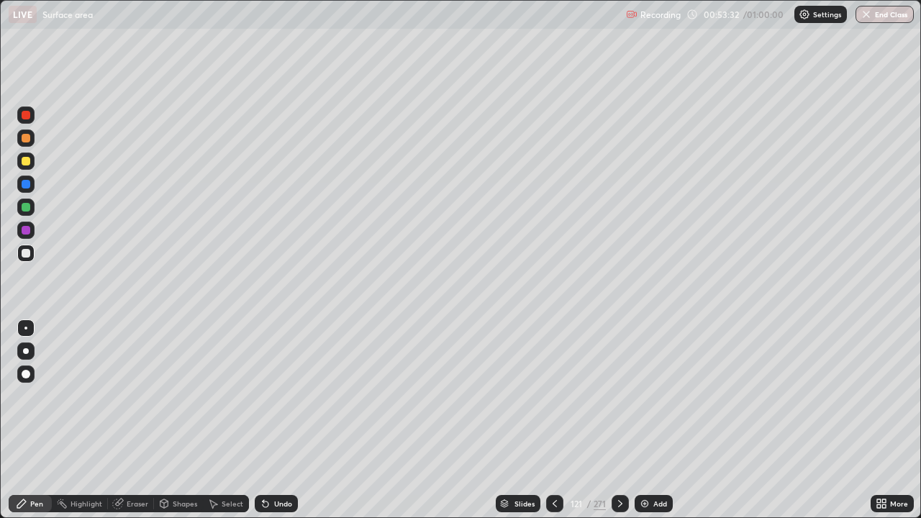
click at [619, 420] on icon at bounding box center [620, 504] width 12 height 12
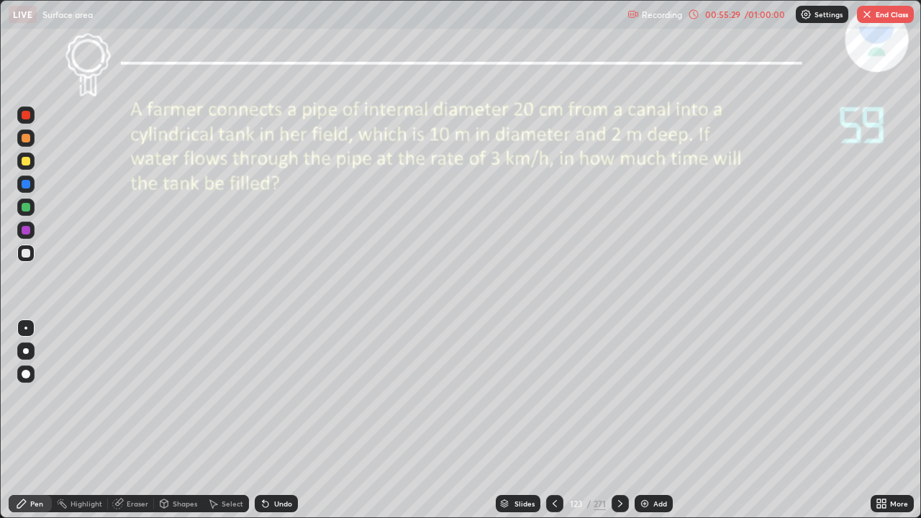
click at [880, 17] on button "End Class" at bounding box center [885, 14] width 57 height 17
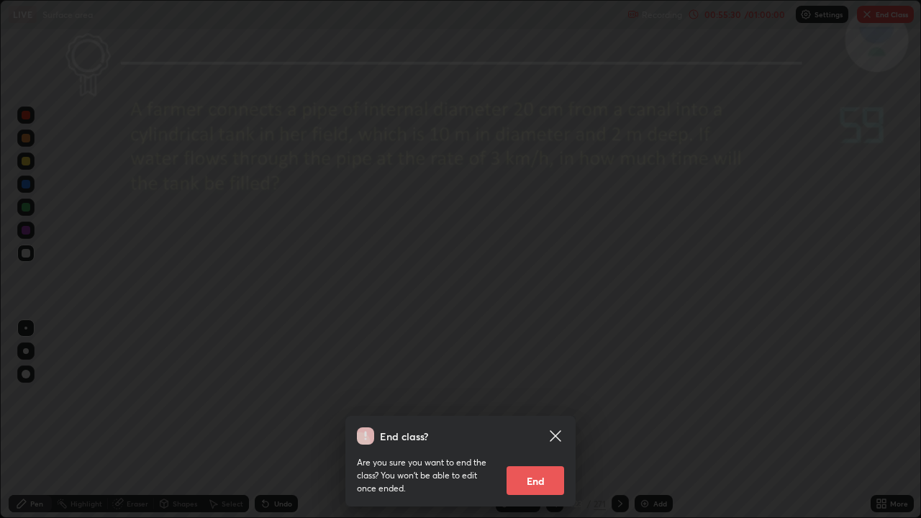
click at [530, 420] on button "End" at bounding box center [535, 480] width 58 height 29
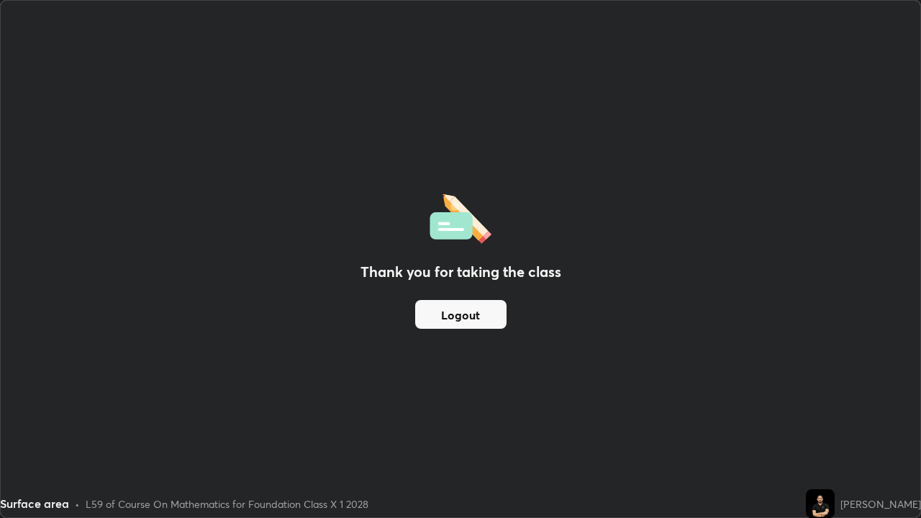
click at [446, 313] on button "Logout" at bounding box center [460, 314] width 91 height 29
click at [478, 313] on button "Logout" at bounding box center [460, 314] width 91 height 29
